Goal: Task Accomplishment & Management: Complete application form

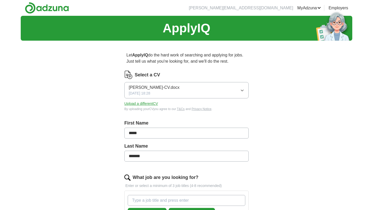
click at [98, 149] on div "ApplyIQ Let ApplyIQ do the hard work of searching and applying for jobs. Just t…" at bounding box center [186, 208] width 331 height 384
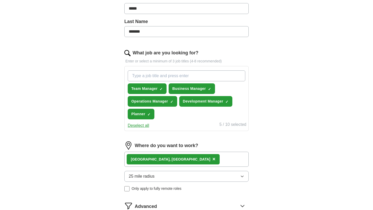
scroll to position [125, 0]
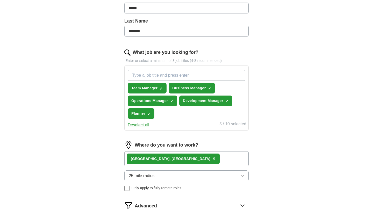
click at [169, 77] on input "What job are you looking for?" at bounding box center [187, 75] width 118 height 11
type input "coordinator"
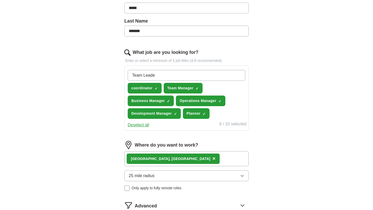
type input "Team Leader"
type input "Accounts"
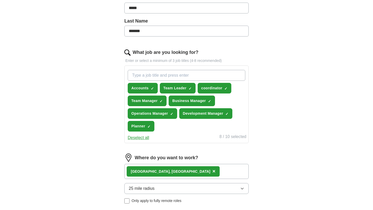
click at [165, 75] on input "What job are you looking for?" at bounding box center [187, 75] width 118 height 11
click at [211, 87] on span "coordinator" at bounding box center [211, 87] width 21 height 5
click at [209, 86] on span "coordinator" at bounding box center [211, 87] width 21 height 5
click at [226, 89] on span "+" at bounding box center [225, 88] width 3 height 4
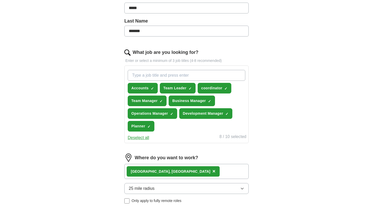
click at [200, 73] on input "What job are you looking for?" at bounding box center [187, 75] width 118 height 11
type input "supervisor"
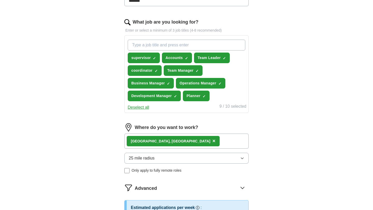
scroll to position [155, 0]
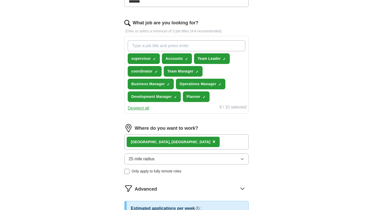
click at [161, 45] on input "What job are you looking for?" at bounding box center [187, 45] width 118 height 11
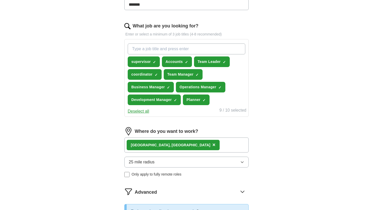
scroll to position [150, 0]
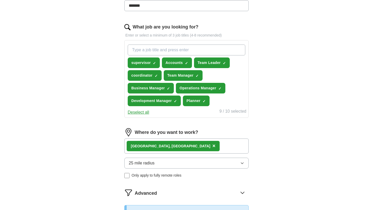
click at [161, 47] on input "What job are you looking for?" at bounding box center [187, 50] width 118 height 11
type input "Manager"
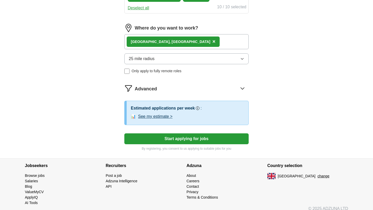
scroll to position [261, 0]
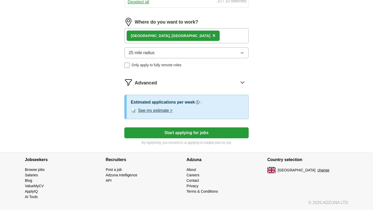
click at [193, 137] on button "Start applying for jobs" at bounding box center [186, 132] width 124 height 11
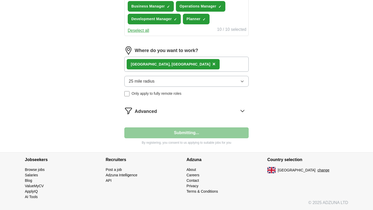
scroll to position [232, 0]
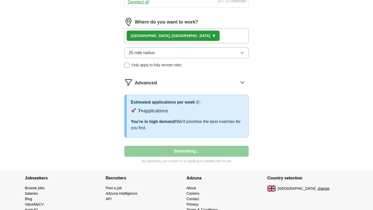
select select "**"
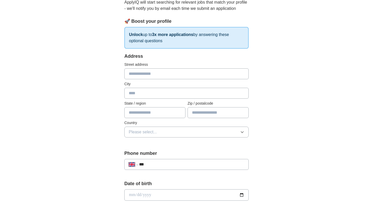
scroll to position [0, 0]
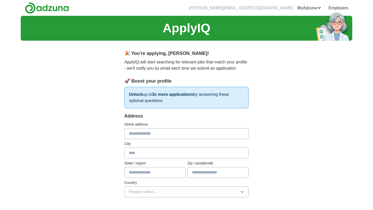
click at [167, 136] on input "text" at bounding box center [186, 133] width 124 height 11
type input "**********"
type input "*********"
type input "**********"
type input "*******"
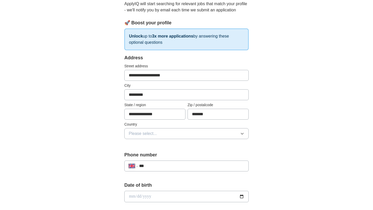
scroll to position [70, 0]
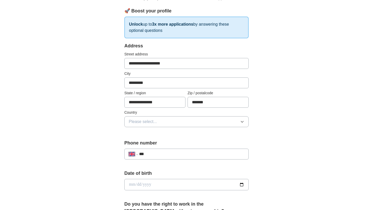
click at [180, 123] on button "Please select..." at bounding box center [186, 121] width 124 height 11
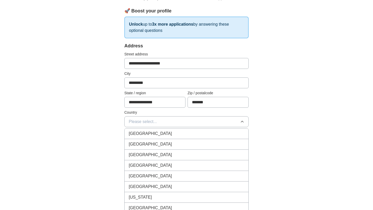
click at [175, 131] on div "[GEOGRAPHIC_DATA]" at bounding box center [186, 133] width 115 height 6
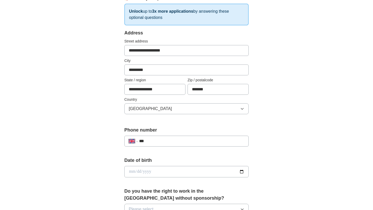
scroll to position [101, 0]
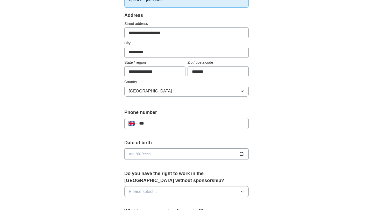
click at [176, 125] on input "***" at bounding box center [191, 123] width 105 height 6
type input "**********"
click at [176, 154] on input "date" at bounding box center [186, 153] width 124 height 11
type input "**********"
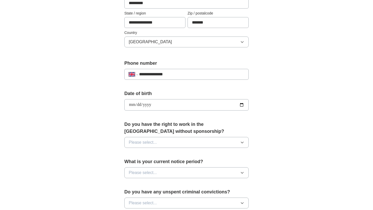
scroll to position [154, 0]
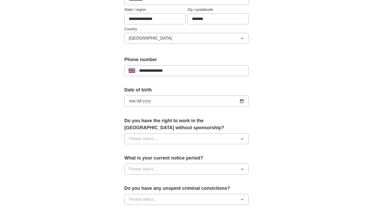
click at [175, 142] on button "Please select..." at bounding box center [186, 138] width 124 height 11
click at [171, 146] on li "Yes" at bounding box center [187, 150] width 124 height 11
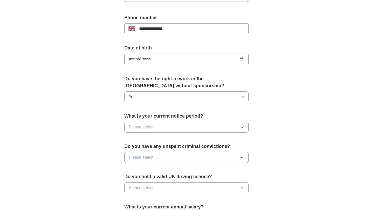
scroll to position [209, 0]
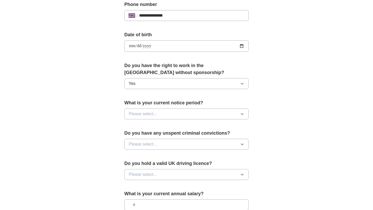
click at [152, 110] on button "Please select..." at bounding box center [186, 113] width 124 height 11
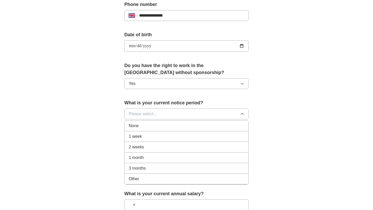
click at [145, 133] on li "1 week" at bounding box center [187, 136] width 124 height 11
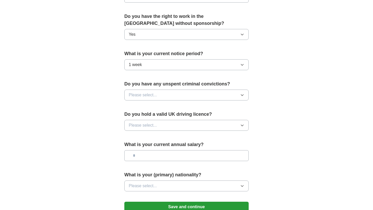
scroll to position [272, 0]
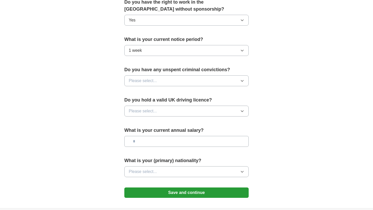
click at [182, 85] on button "Please select..." at bounding box center [186, 80] width 124 height 11
click at [169, 101] on div "No" at bounding box center [186, 103] width 115 height 6
click at [165, 113] on button "Please select..." at bounding box center [186, 111] width 124 height 11
click at [160, 122] on div "Yes" at bounding box center [186, 123] width 115 height 6
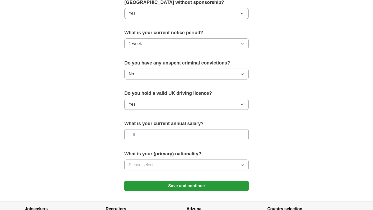
scroll to position [280, 0]
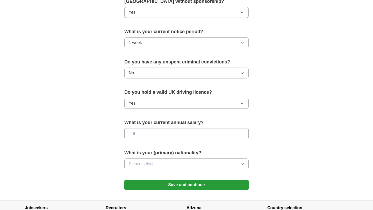
click at [159, 133] on input "text" at bounding box center [186, 133] width 124 height 11
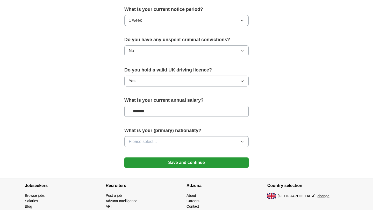
scroll to position [303, 0]
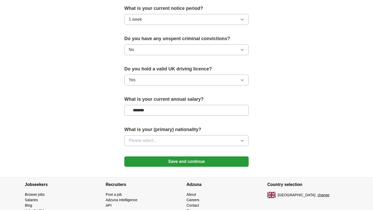
type input "*******"
click at [153, 140] on span "Please select..." at bounding box center [143, 140] width 28 height 6
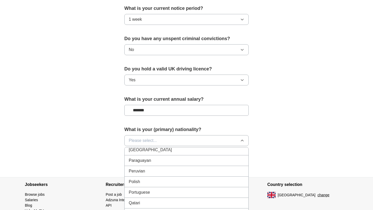
scroll to position [1468, 0]
click at [137, 184] on li "Polish" at bounding box center [187, 181] width 124 height 11
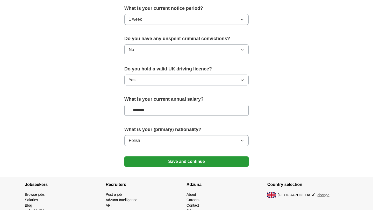
click at [166, 161] on button "Save and continue" at bounding box center [186, 161] width 124 height 10
